Goal: Information Seeking & Learning: Learn about a topic

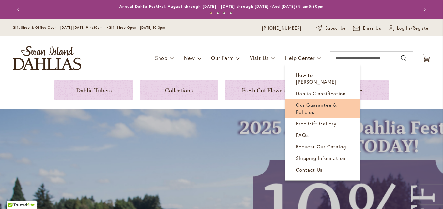
click at [313, 102] on span "Our Guarantee & Policies" at bounding box center [316, 108] width 41 height 13
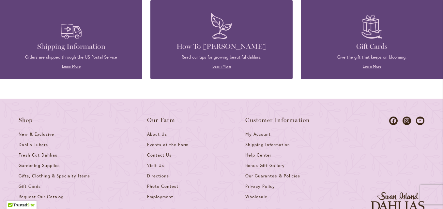
scroll to position [1126, 0]
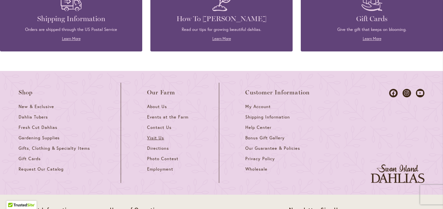
click at [152, 141] on link "Visit Us" at bounding box center [170, 140] width 46 height 10
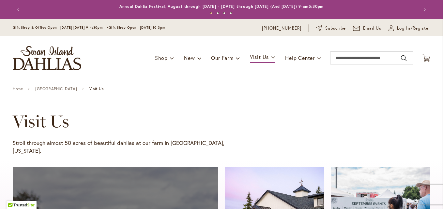
click at [152, 139] on div "Visit Us Stroll through almost 50 acres of beautiful dahlias at our farm in [GE…" at bounding box center [212, 133] width 399 height 43
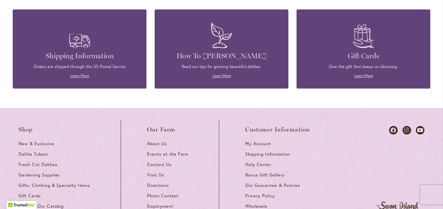
scroll to position [639, 0]
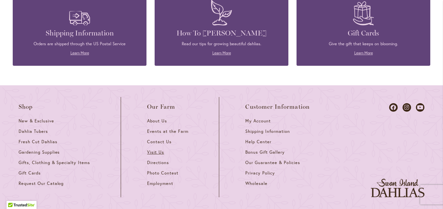
click at [154, 150] on span "Visit Us" at bounding box center [155, 153] width 17 height 6
